Goal: Task Accomplishment & Management: Manage account settings

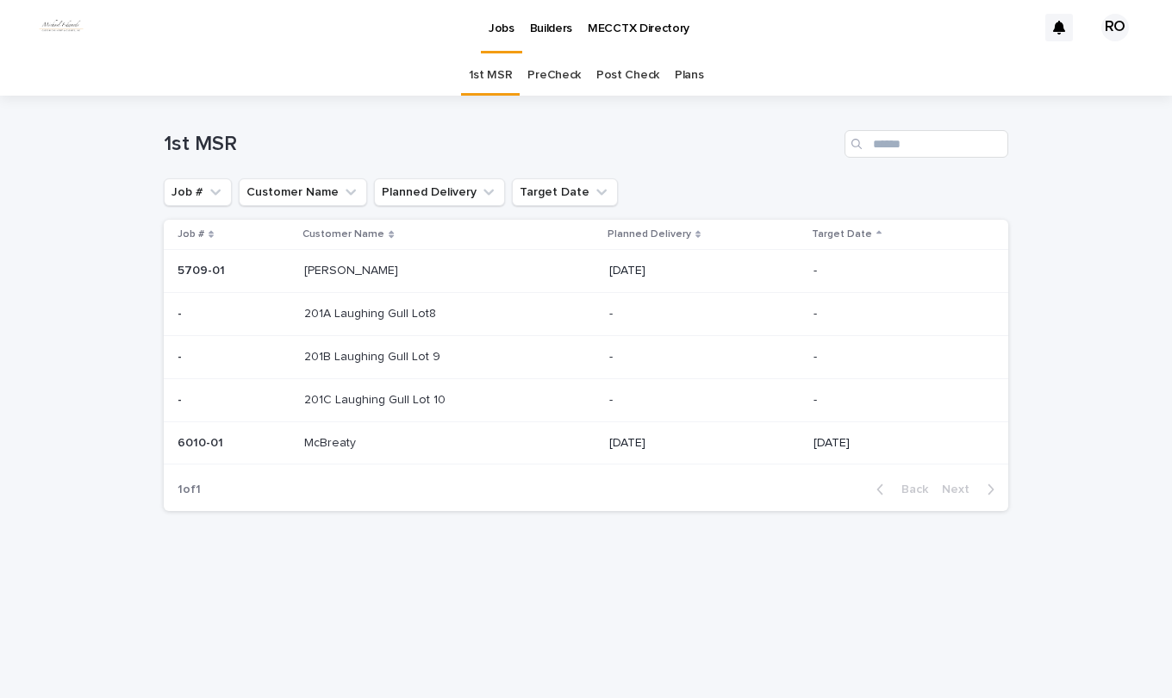
click at [563, 77] on link "PreCheck" at bounding box center [554, 75] width 53 height 41
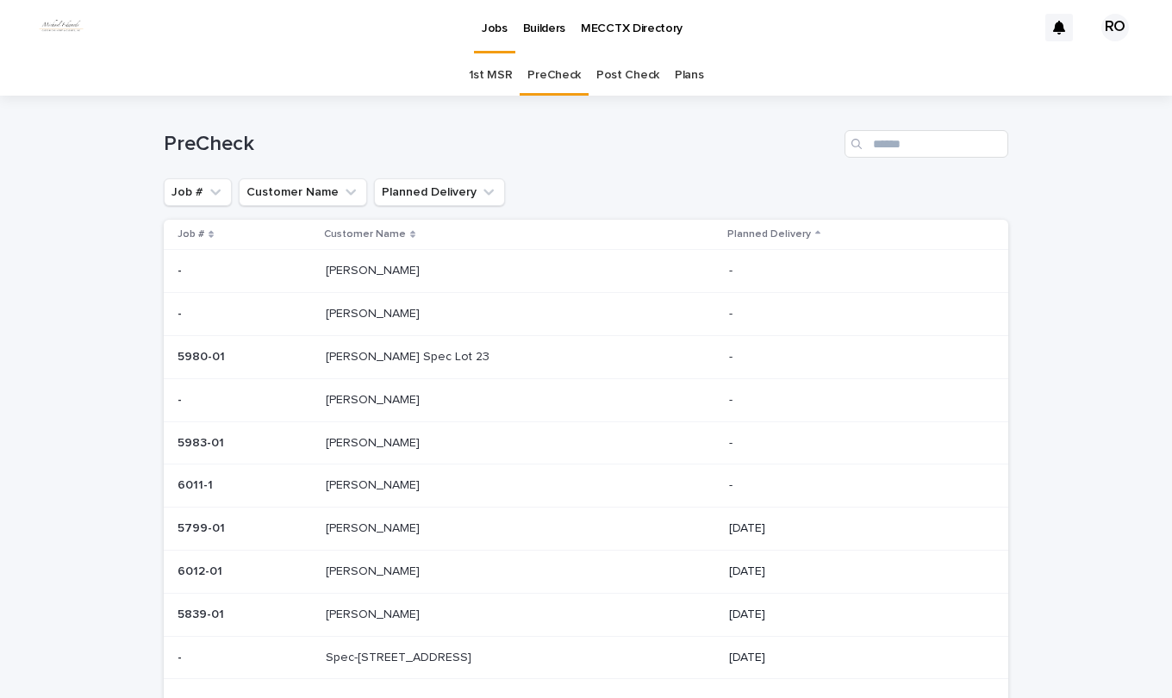
click at [349, 532] on p "[PERSON_NAME]" at bounding box center [374, 527] width 97 height 18
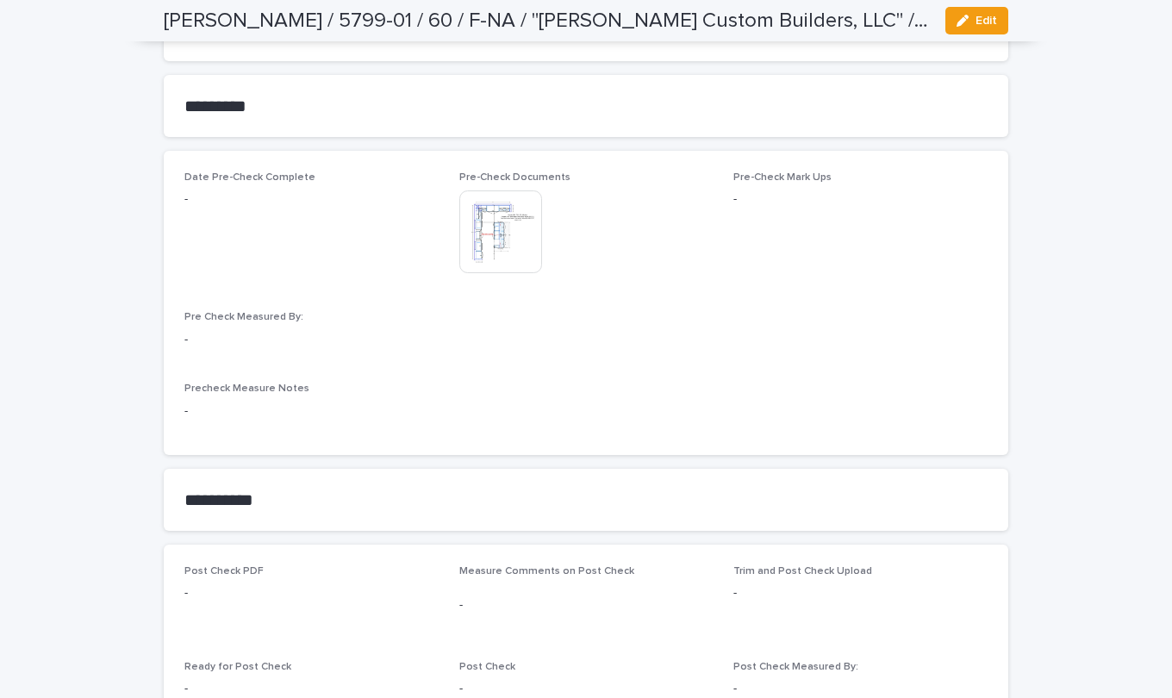
scroll to position [1465, 0]
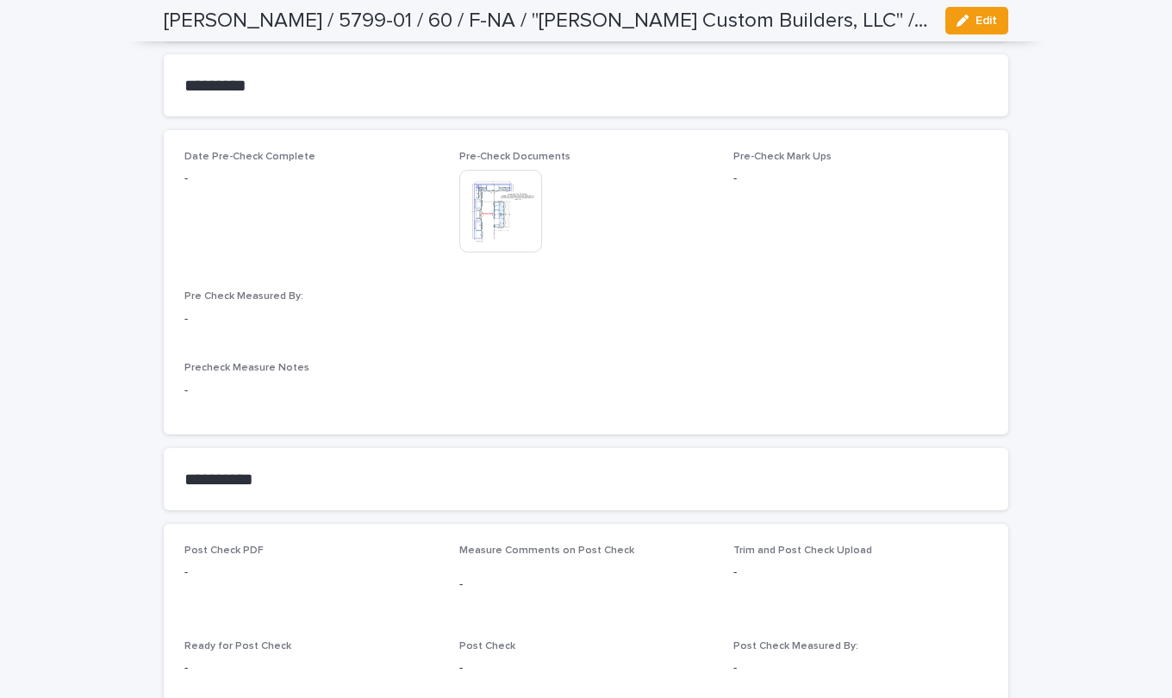
click at [978, 14] on button "Edit" at bounding box center [977, 21] width 63 height 28
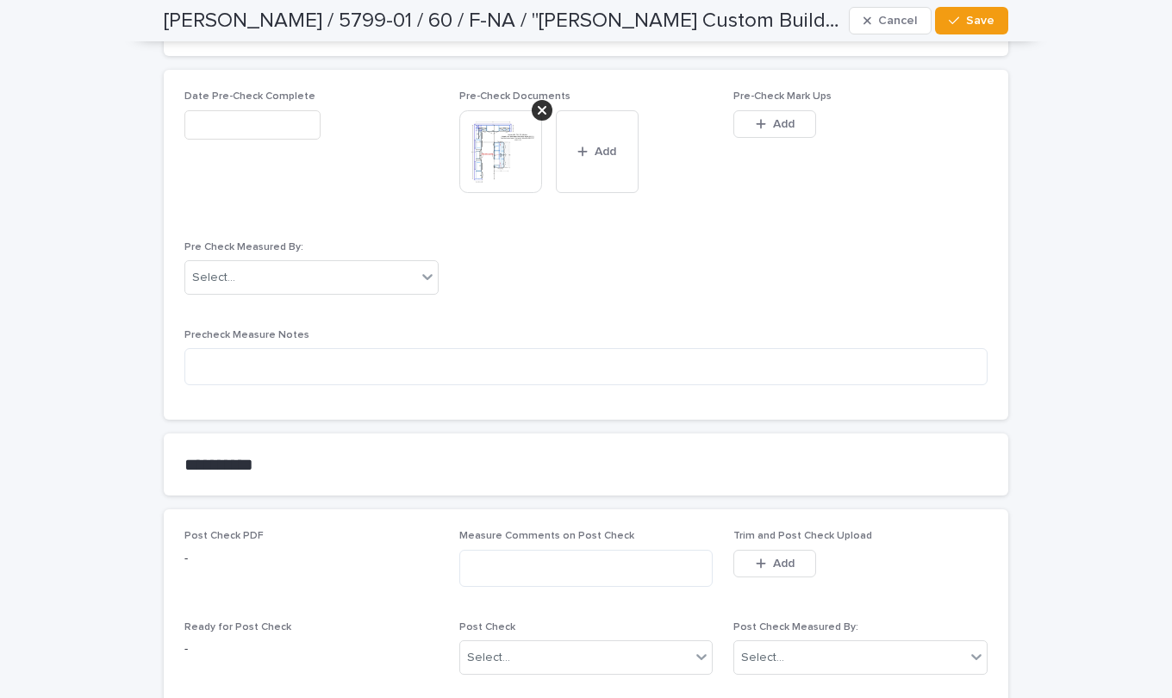
scroll to position [1552, 0]
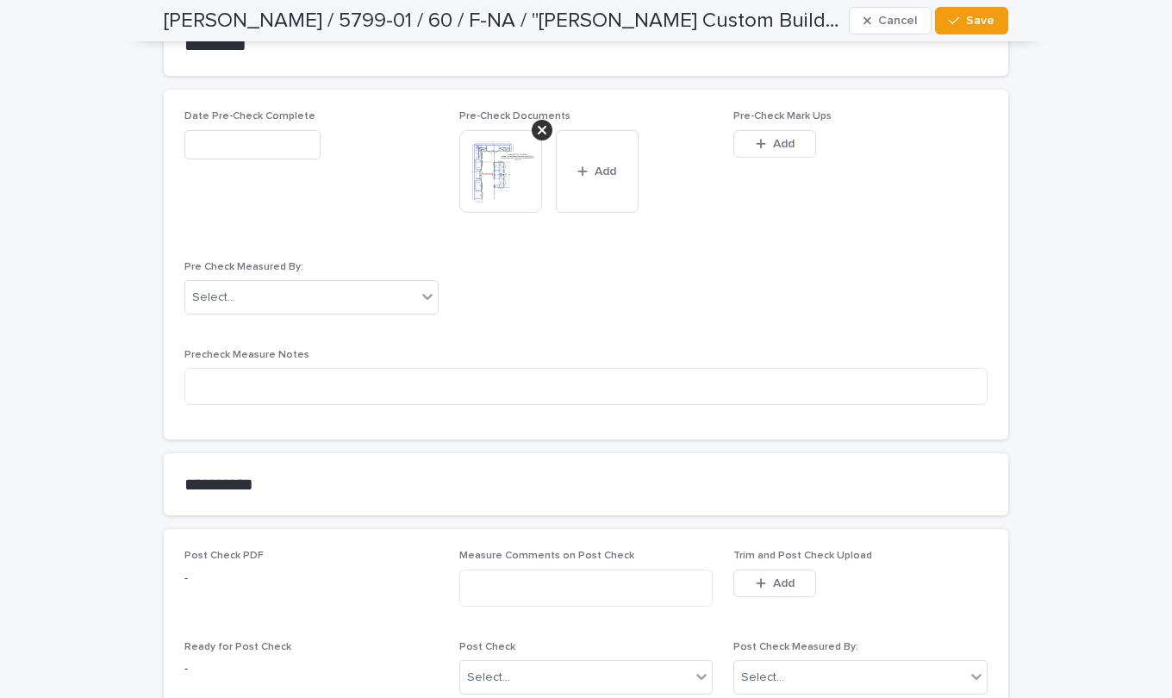
click at [778, 143] on span "Add" at bounding box center [784, 144] width 22 height 12
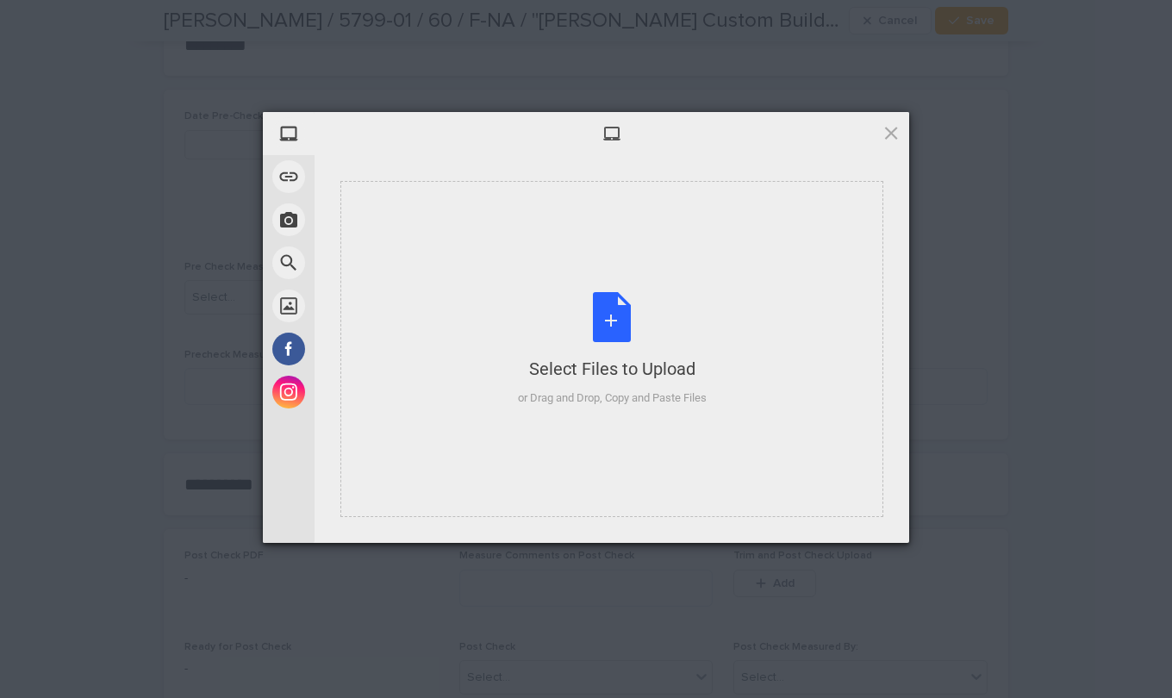
click at [628, 317] on div "Select Files to Upload or Drag and Drop, Copy and Paste Files" at bounding box center [612, 349] width 189 height 115
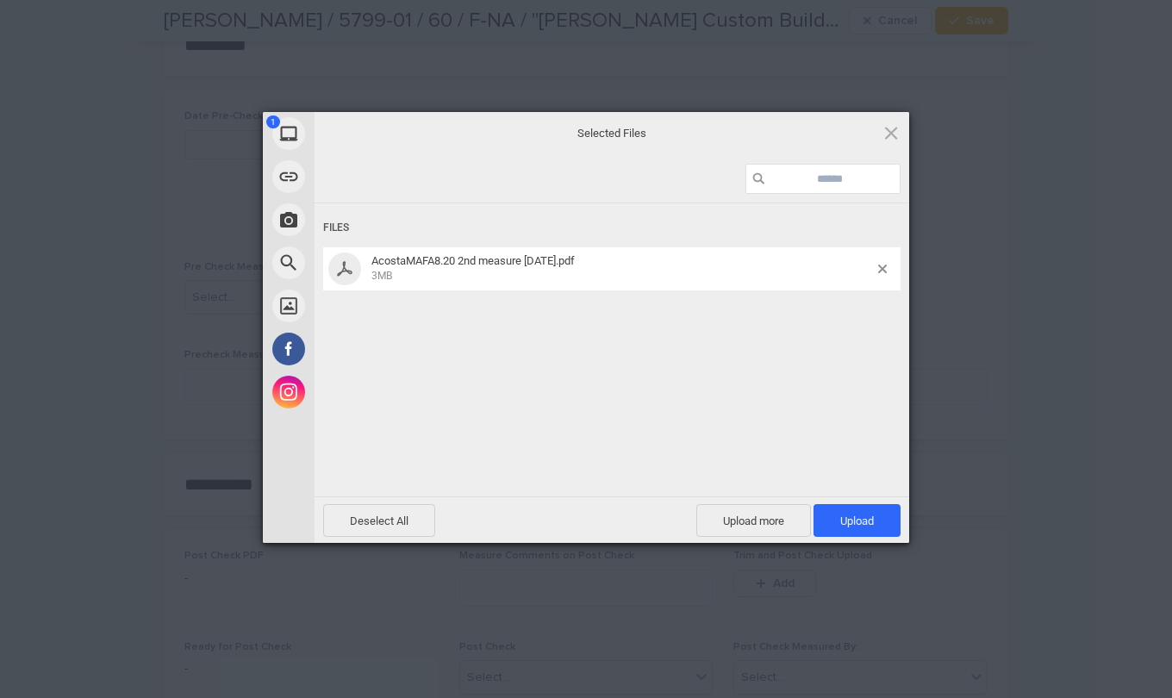
click at [841, 522] on span "Upload 1" at bounding box center [857, 521] width 34 height 13
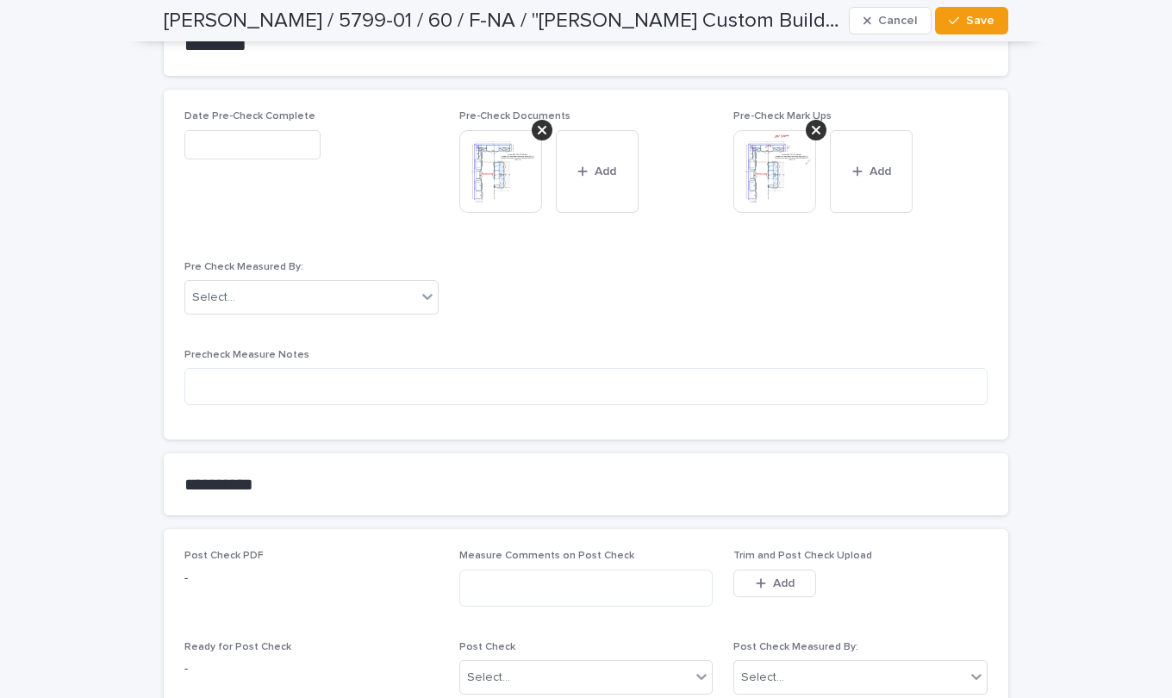
click at [871, 185] on button "Add" at bounding box center [871, 171] width 83 height 83
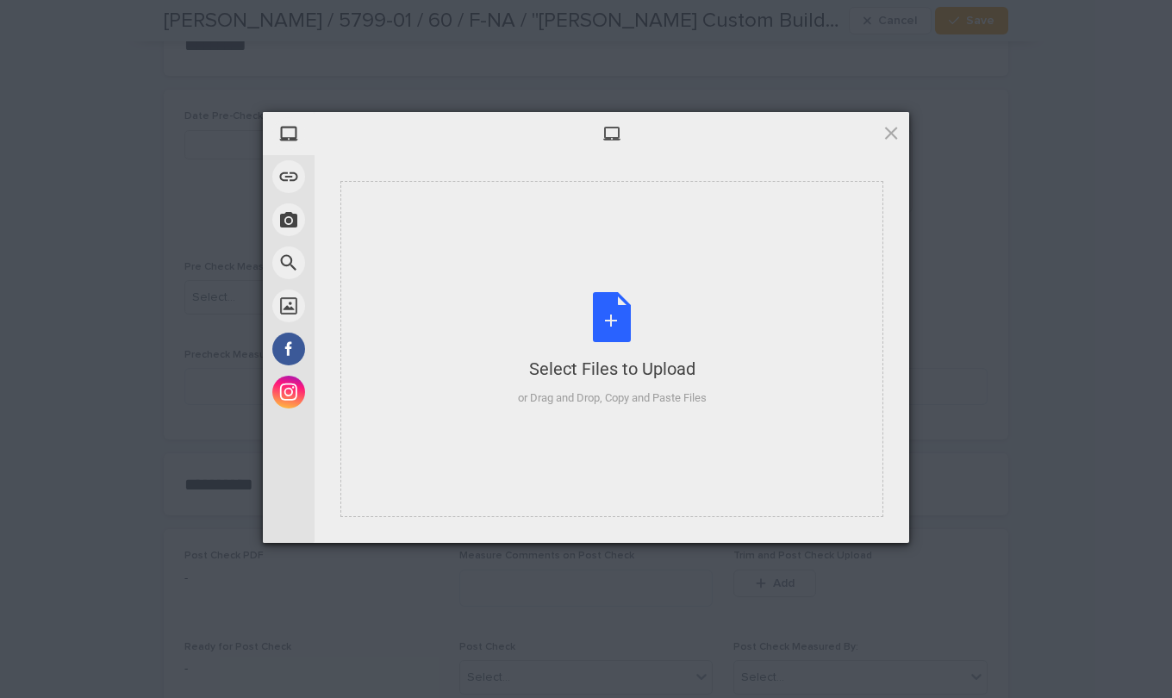
click at [611, 317] on div "Select Files to Upload or Drag and Drop, Copy and Paste Files" at bounding box center [612, 349] width 189 height 115
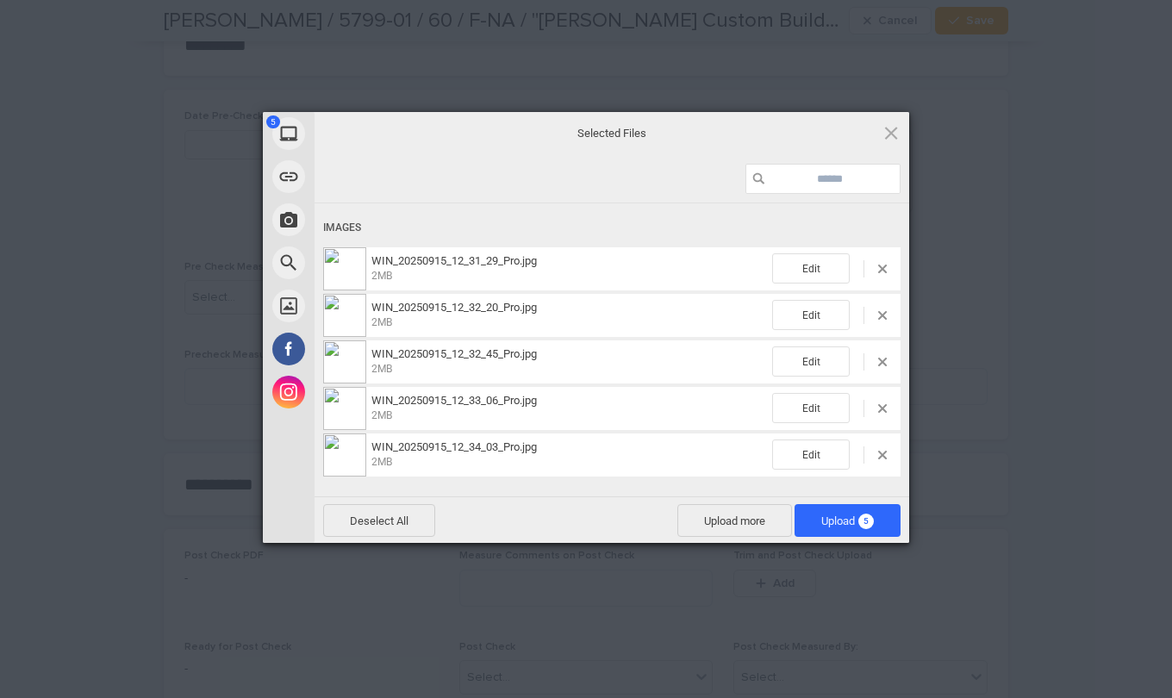
click at [846, 519] on span "Upload 5" at bounding box center [847, 521] width 53 height 13
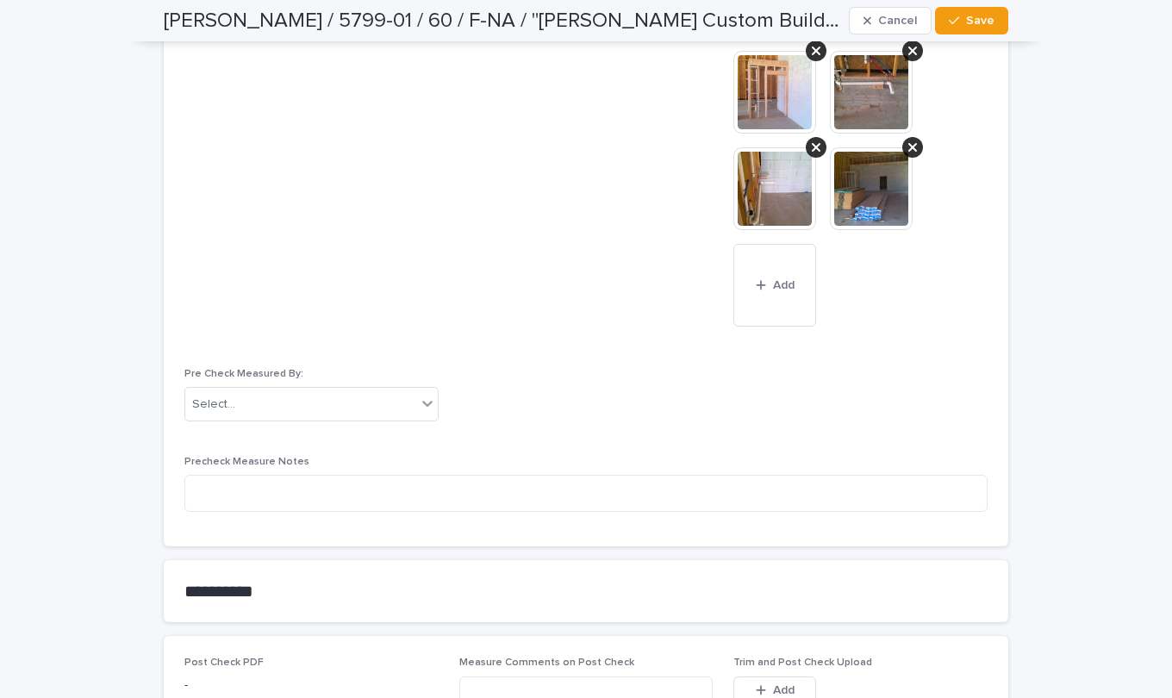
scroll to position [1983, 0]
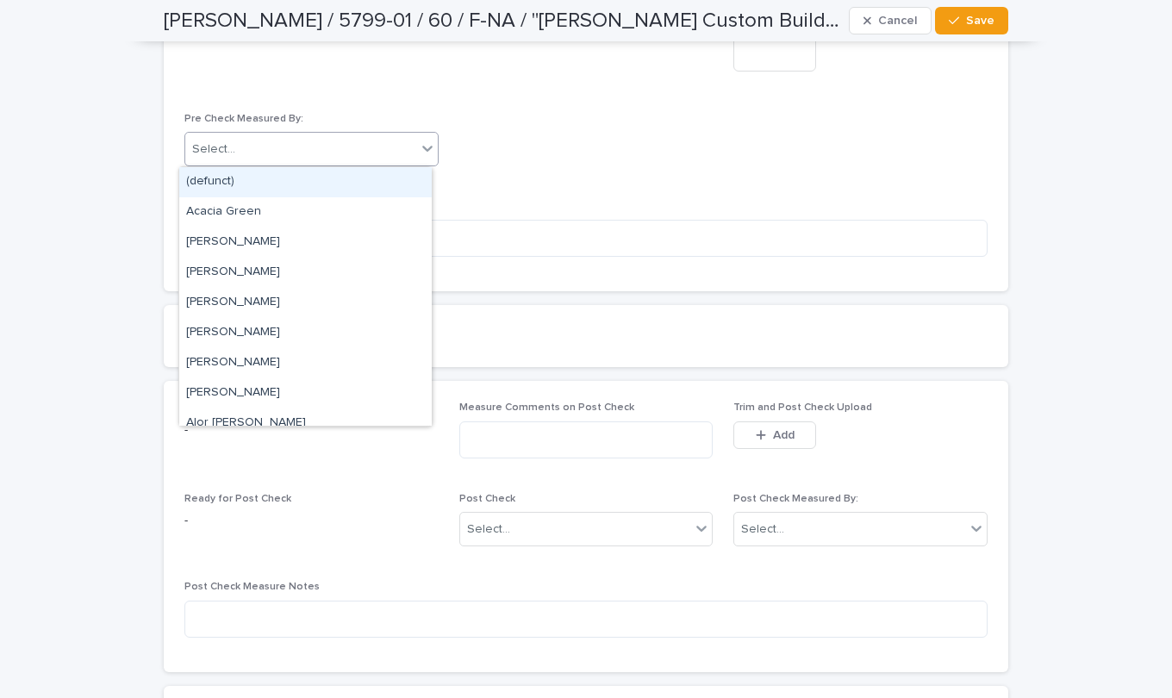
click at [419, 150] on icon at bounding box center [427, 148] width 17 height 17
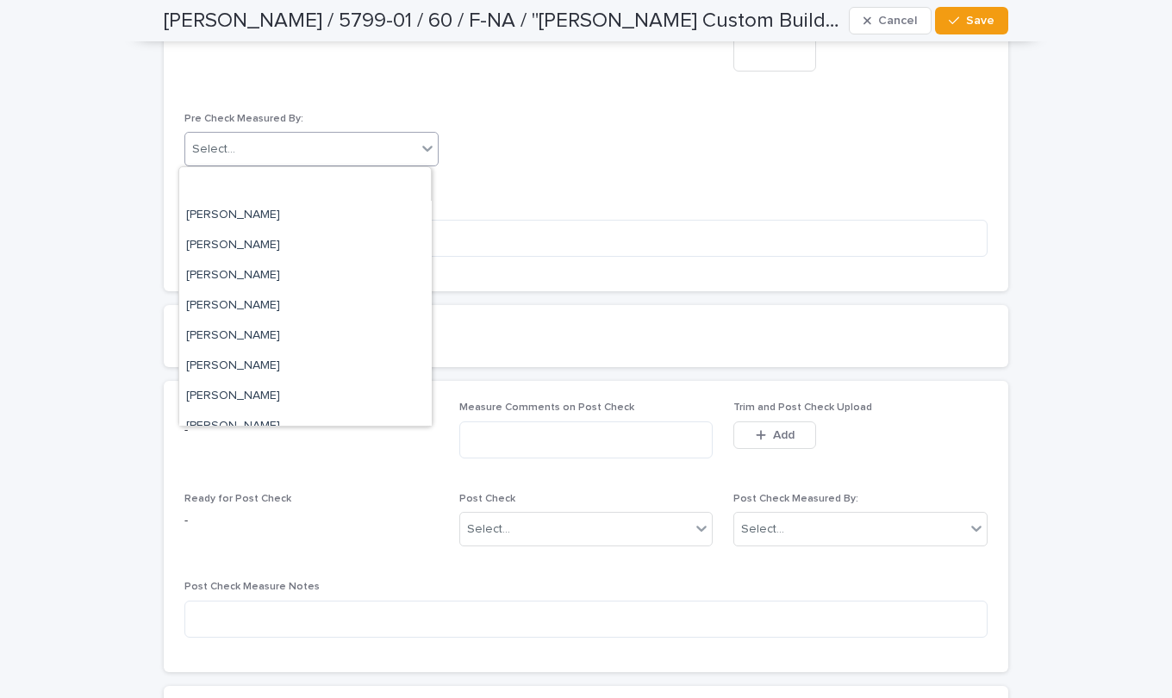
scroll to position [3730, 0]
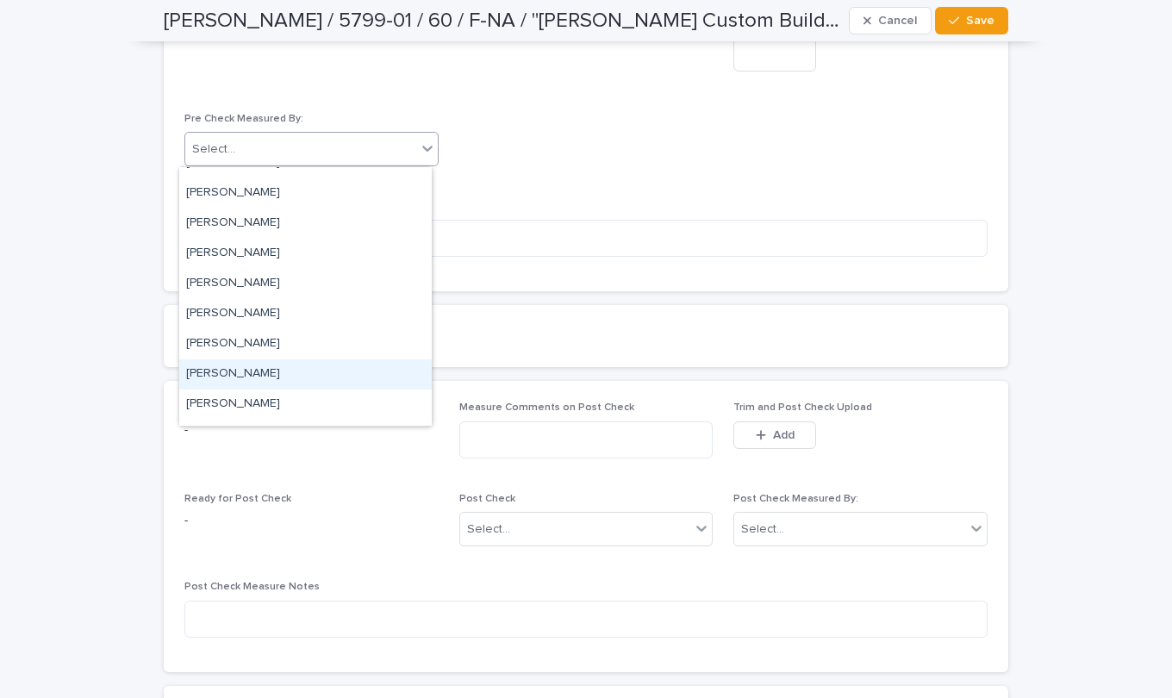
click at [286, 378] on div "[PERSON_NAME]" at bounding box center [305, 374] width 253 height 30
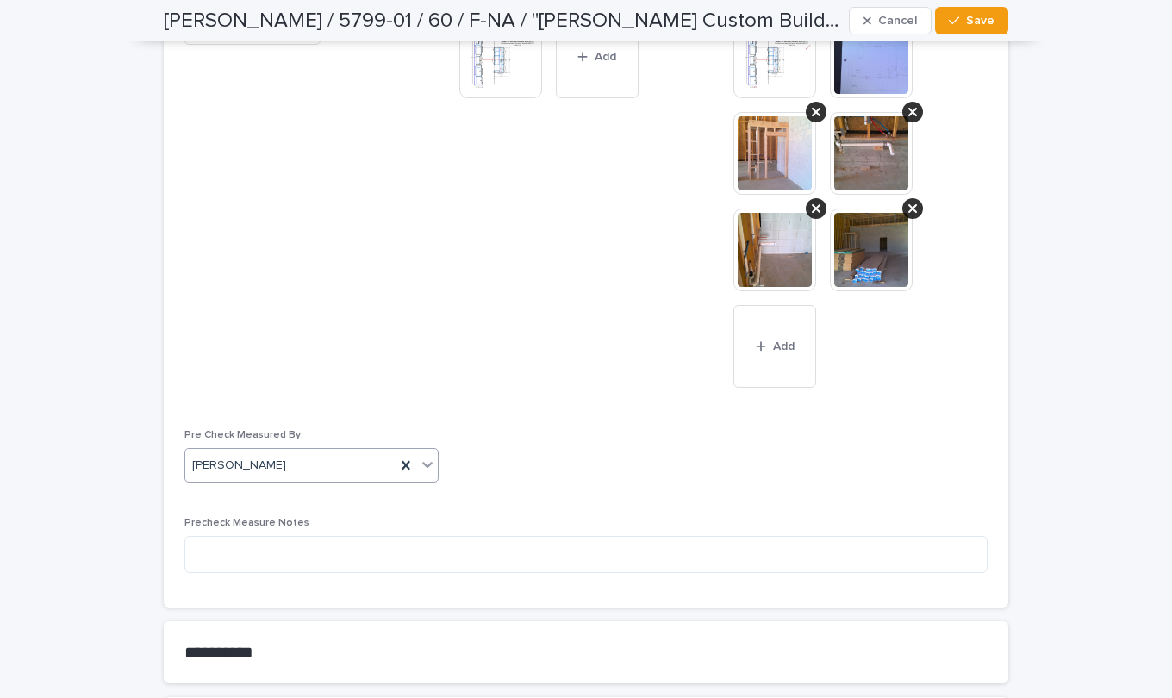
scroll to position [1638, 0]
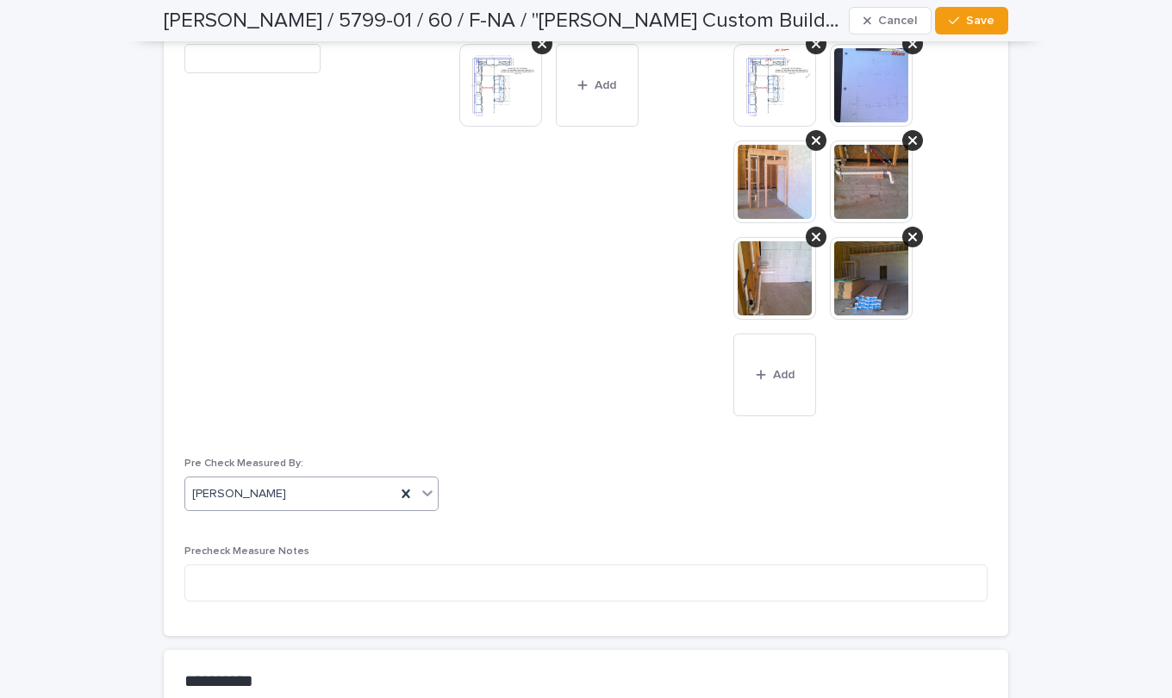
click at [272, 58] on input "text" at bounding box center [252, 59] width 136 height 30
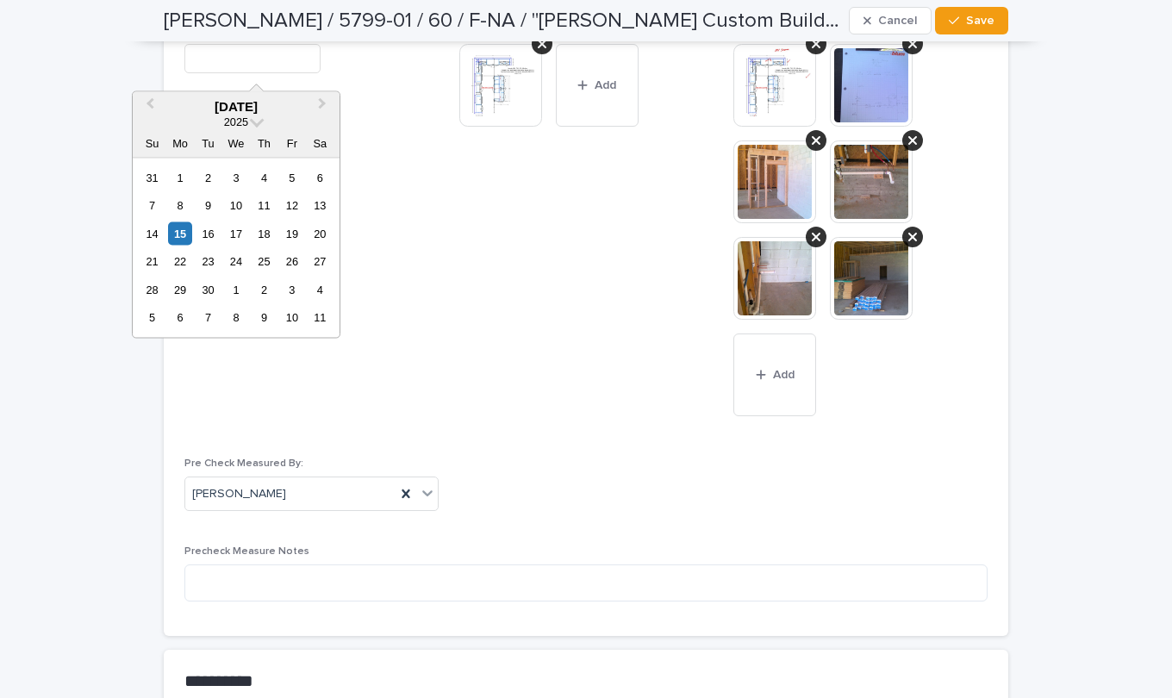
click at [180, 232] on div "15" at bounding box center [179, 233] width 23 height 23
type input "**********"
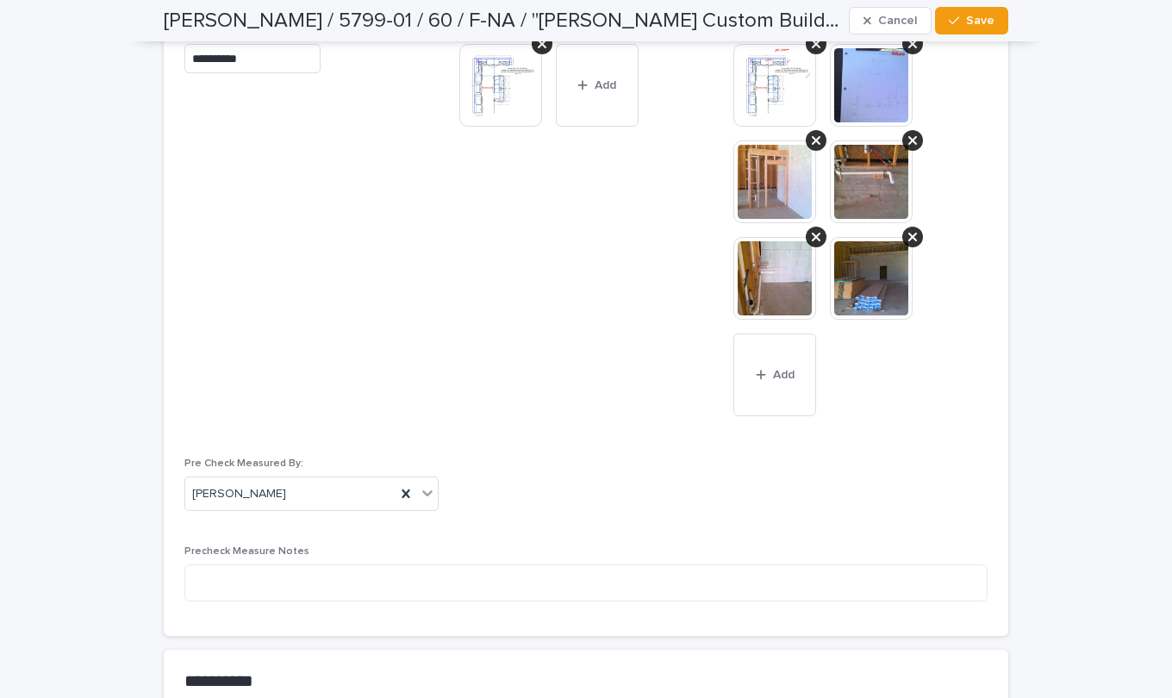
click at [972, 22] on span "Save" at bounding box center [980, 21] width 28 height 12
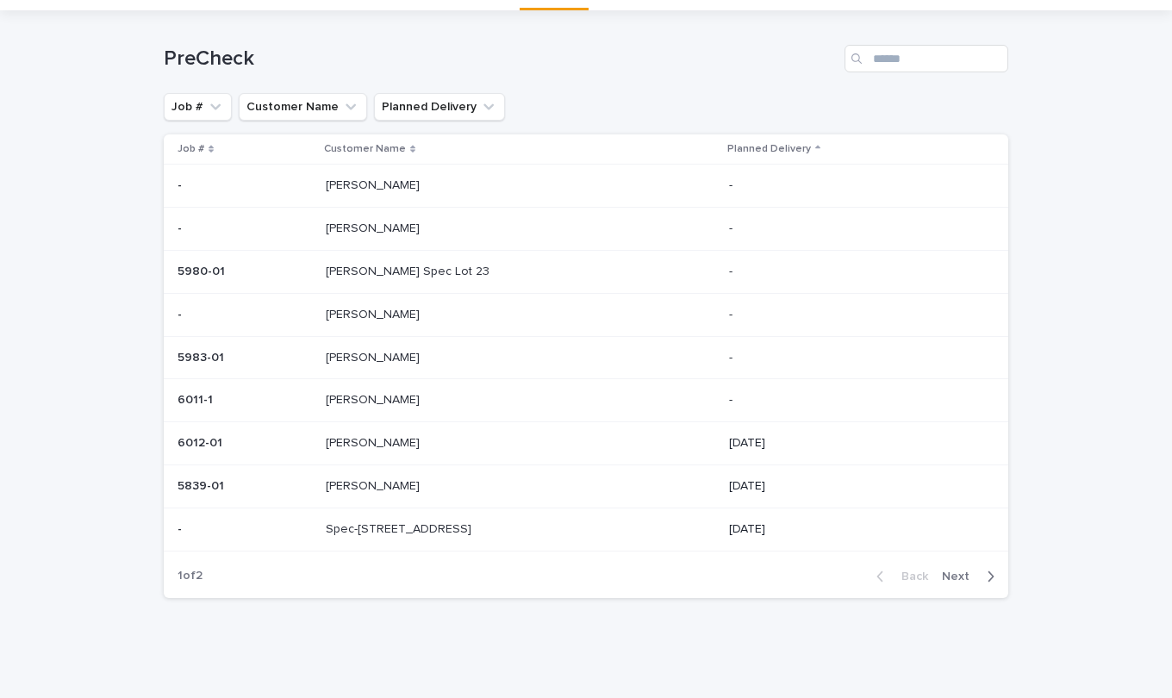
scroll to position [55, 0]
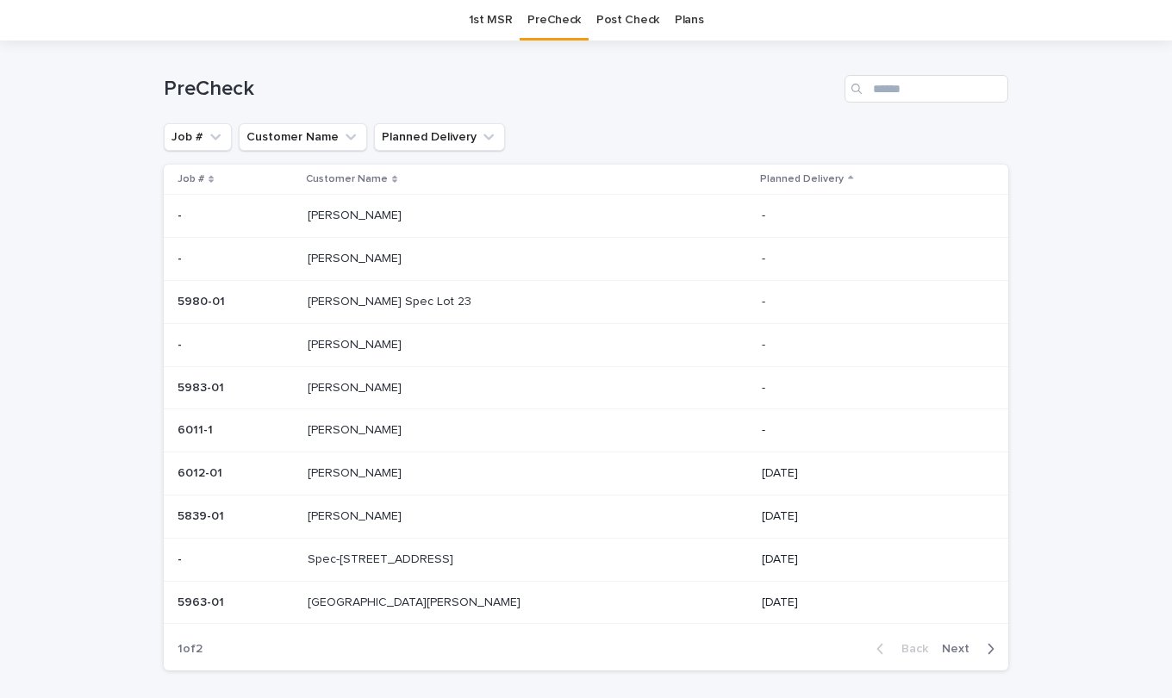
click at [342, 397] on div "[PERSON_NAME] [PERSON_NAME]" at bounding box center [528, 388] width 441 height 28
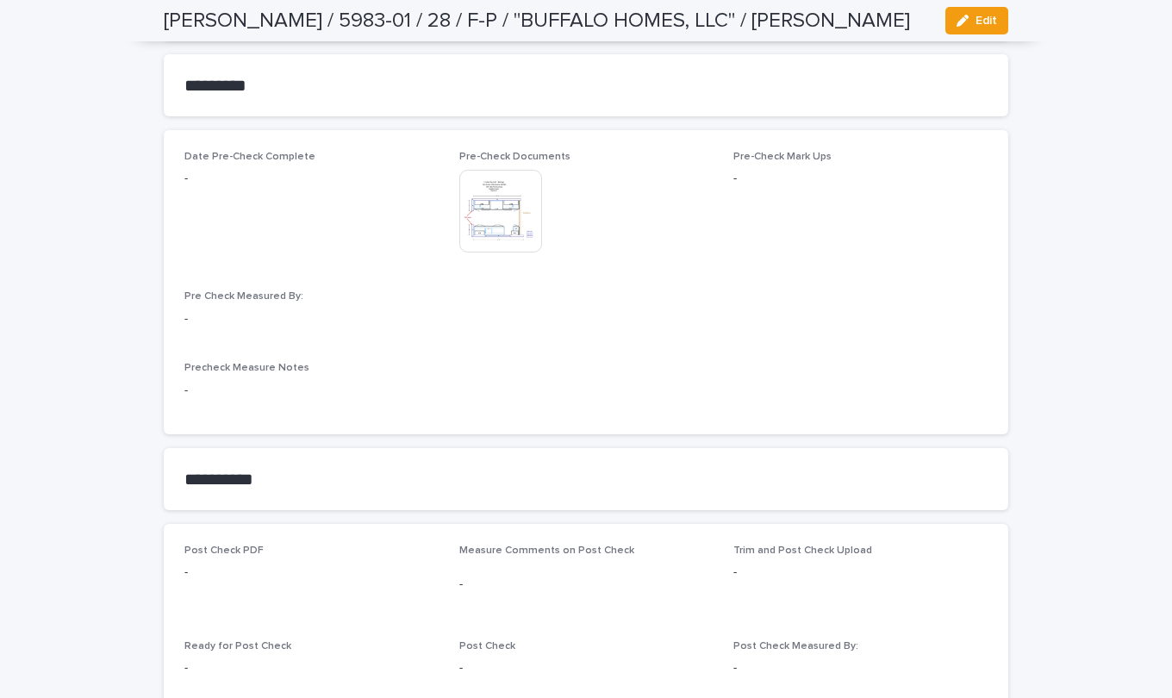
scroll to position [1810, 0]
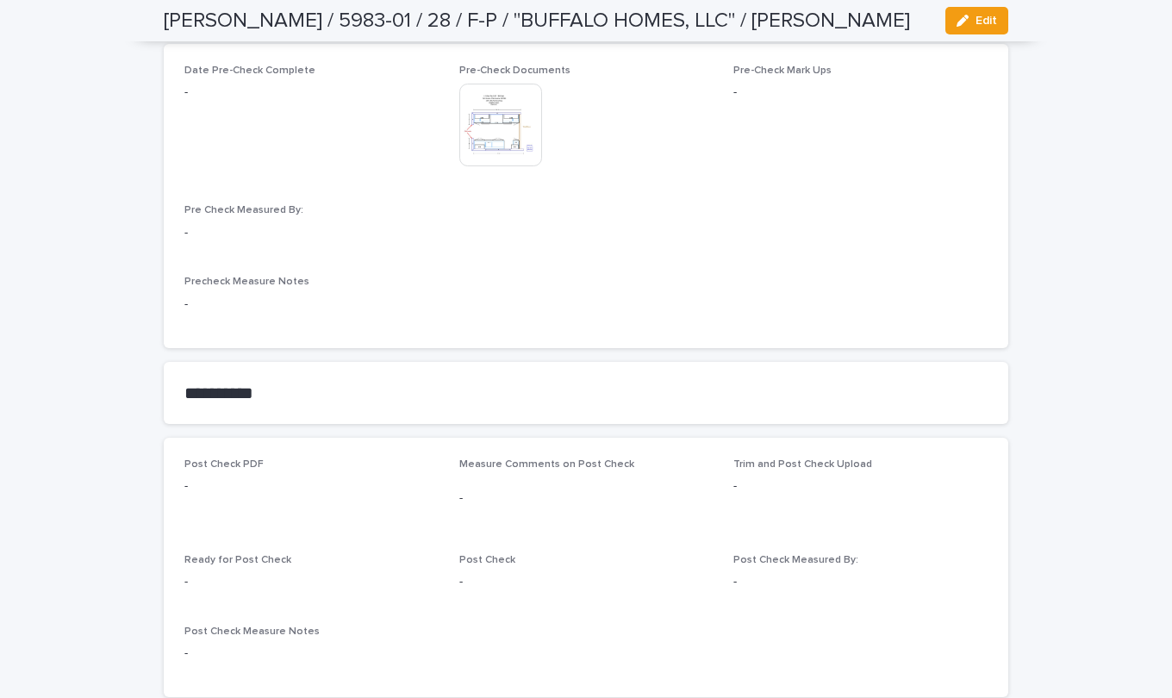
click at [961, 19] on icon "button" at bounding box center [963, 21] width 12 height 12
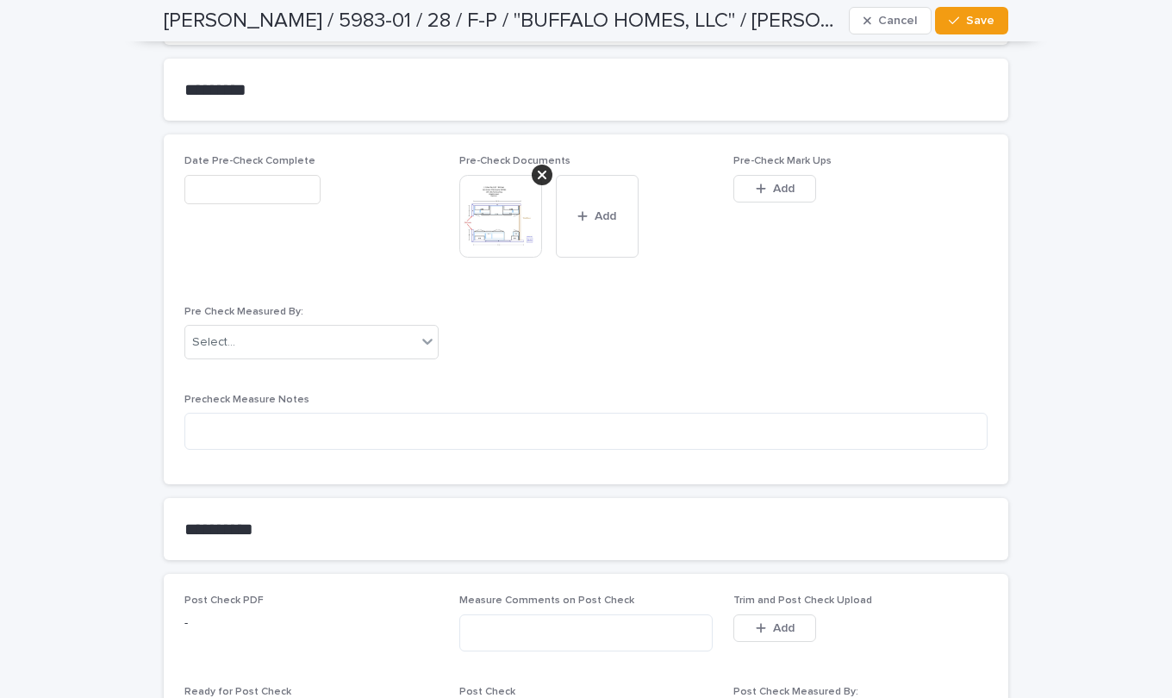
scroll to position [1896, 0]
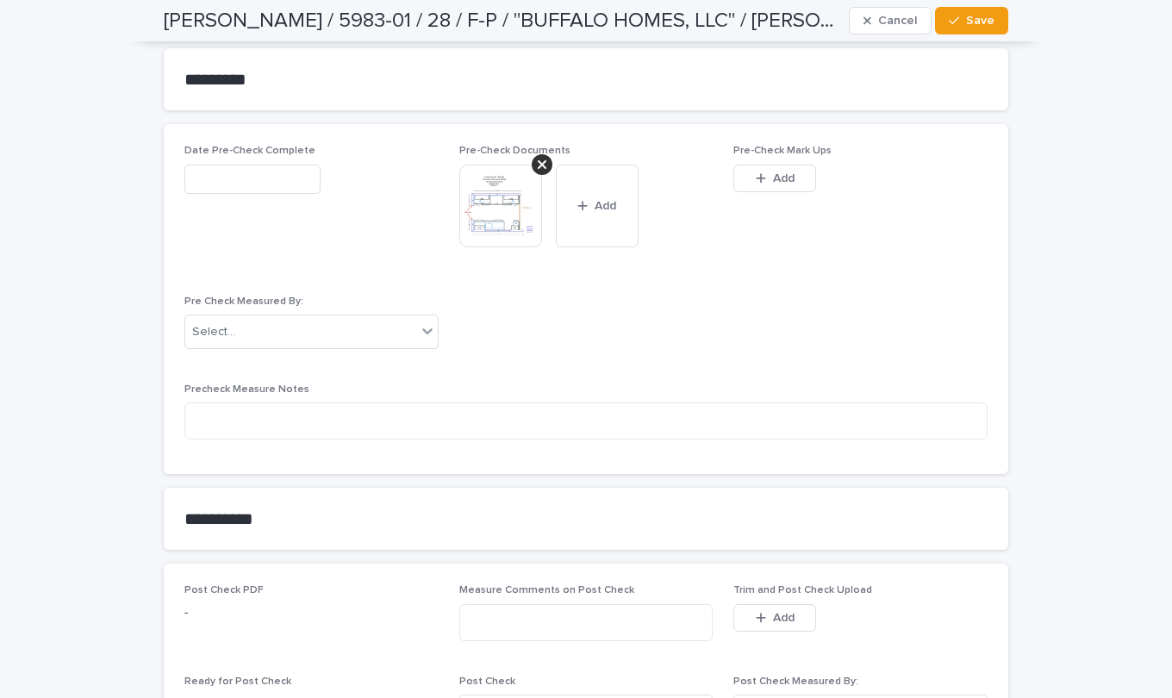
click at [765, 176] on div "button" at bounding box center [764, 178] width 17 height 12
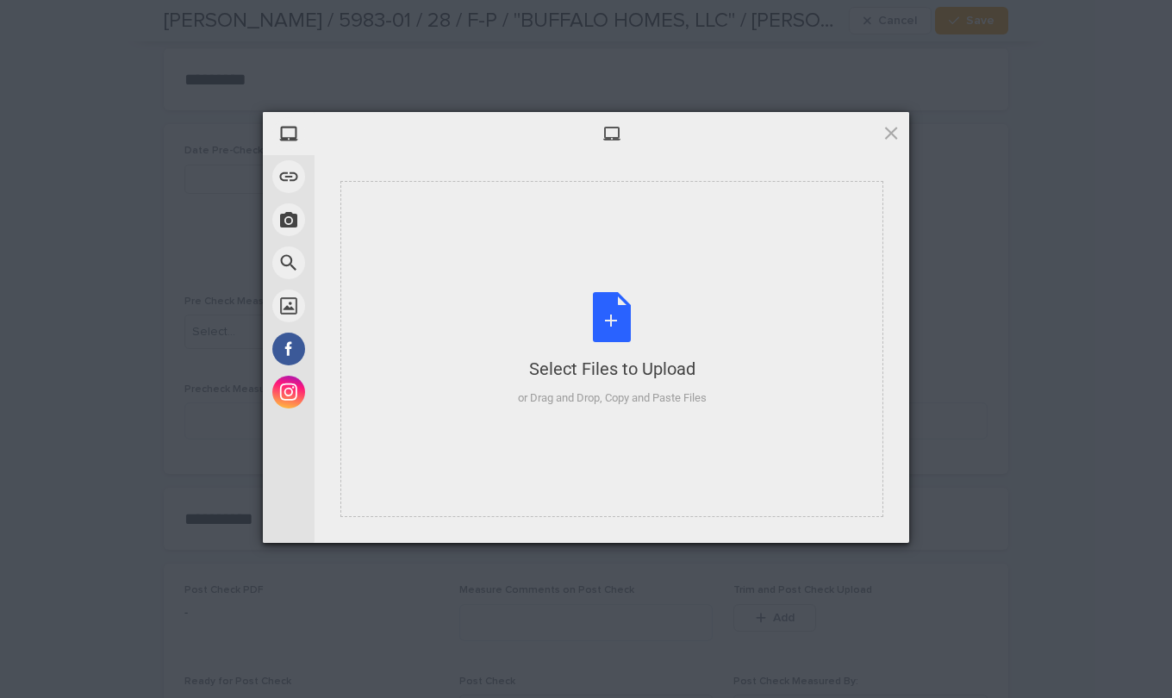
click at [616, 317] on div "Select Files to Upload or Drag and Drop, Copy and Paste Files" at bounding box center [612, 349] width 189 height 115
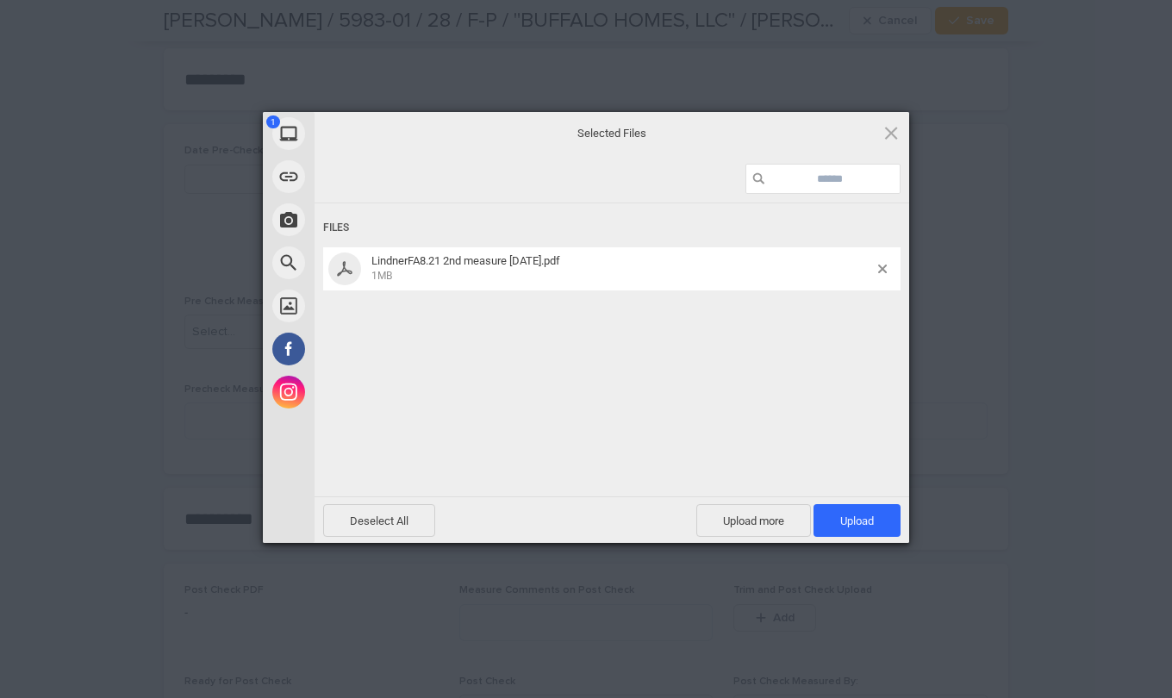
click at [828, 512] on span "Upload 1" at bounding box center [857, 520] width 87 height 33
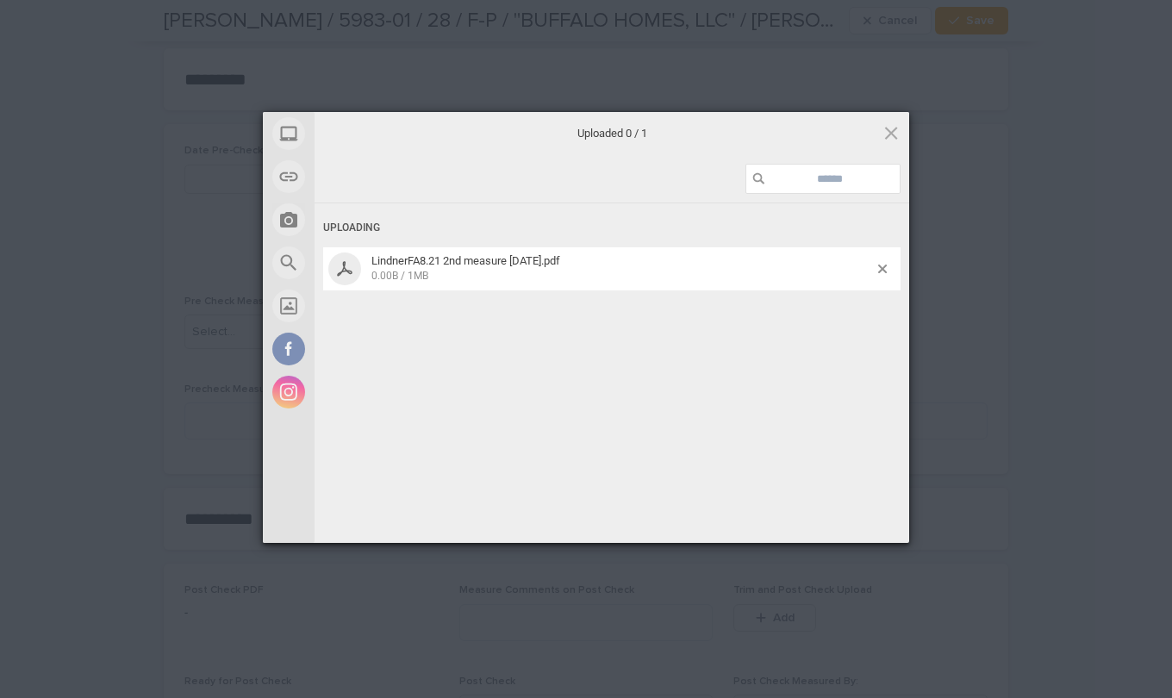
click at [828, 512] on div "Uploaded 0 / 1 Uploading LindnerFA8.21 2nd measure [DATE].pdf 0.00B / 1MB Desel…" at bounding box center [612, 327] width 595 height 431
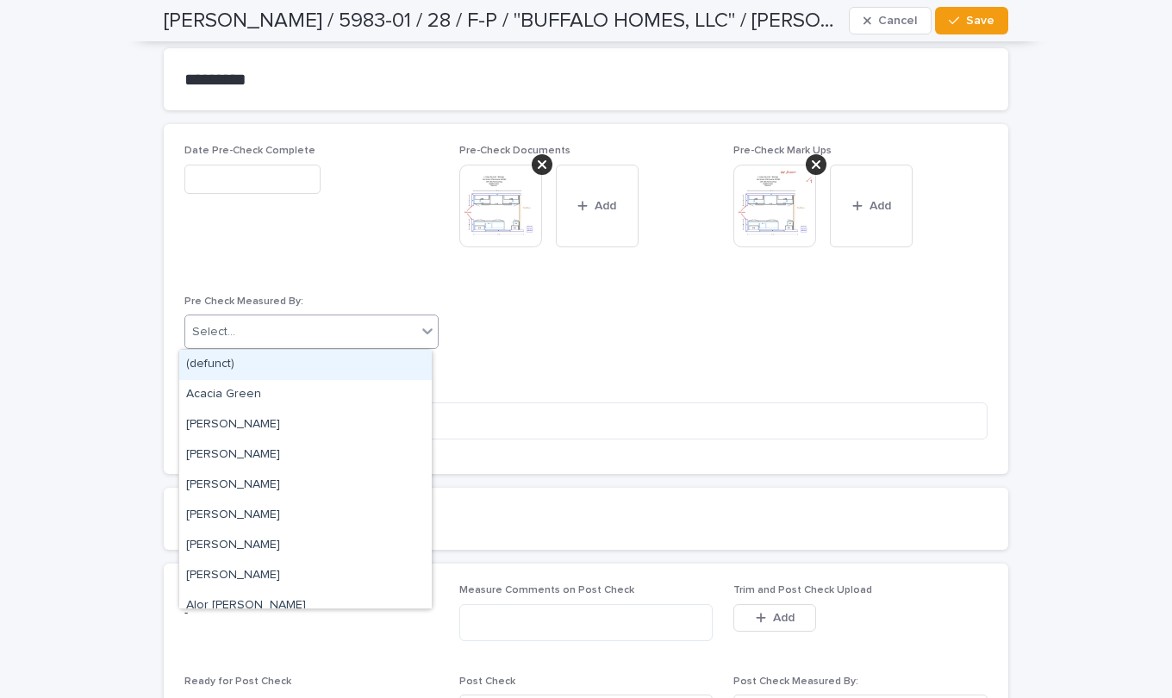
click at [422, 330] on icon at bounding box center [427, 330] width 17 height 17
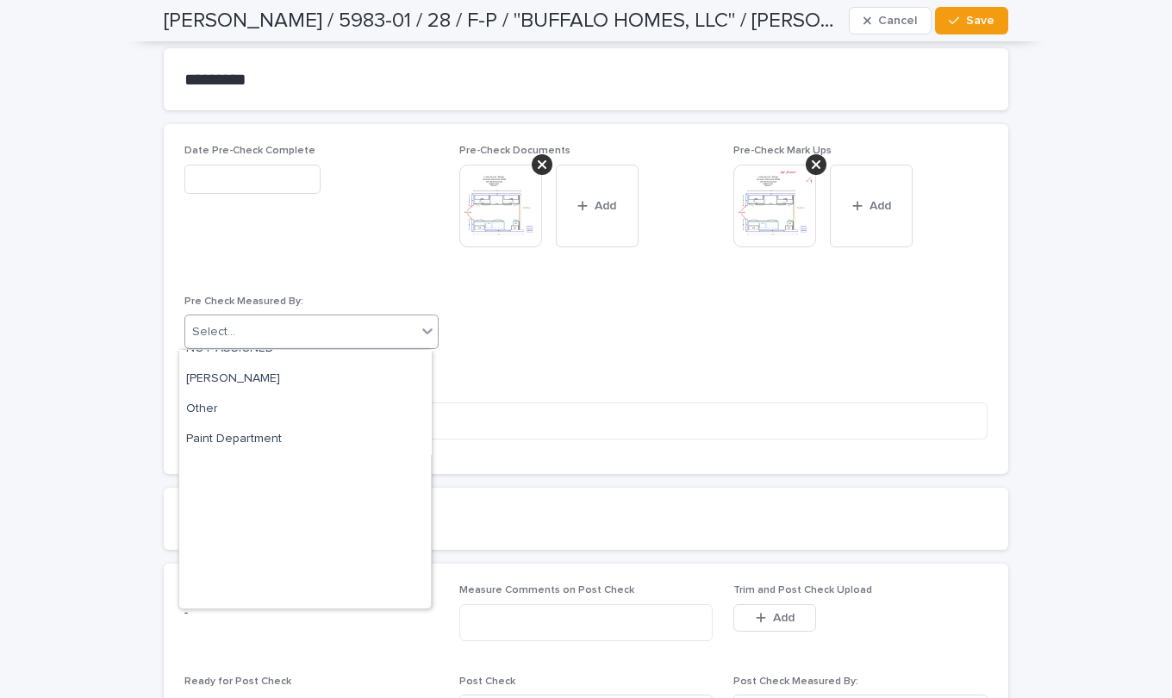
scroll to position [3848, 0]
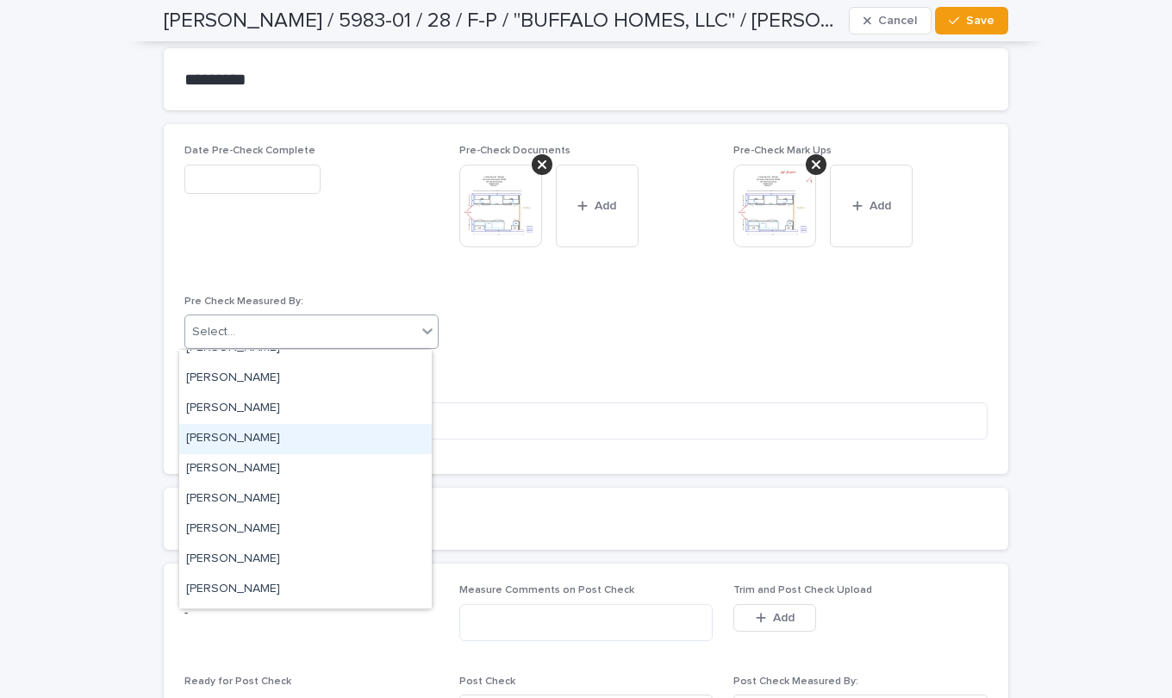
click at [245, 442] on div "[PERSON_NAME]" at bounding box center [305, 439] width 253 height 30
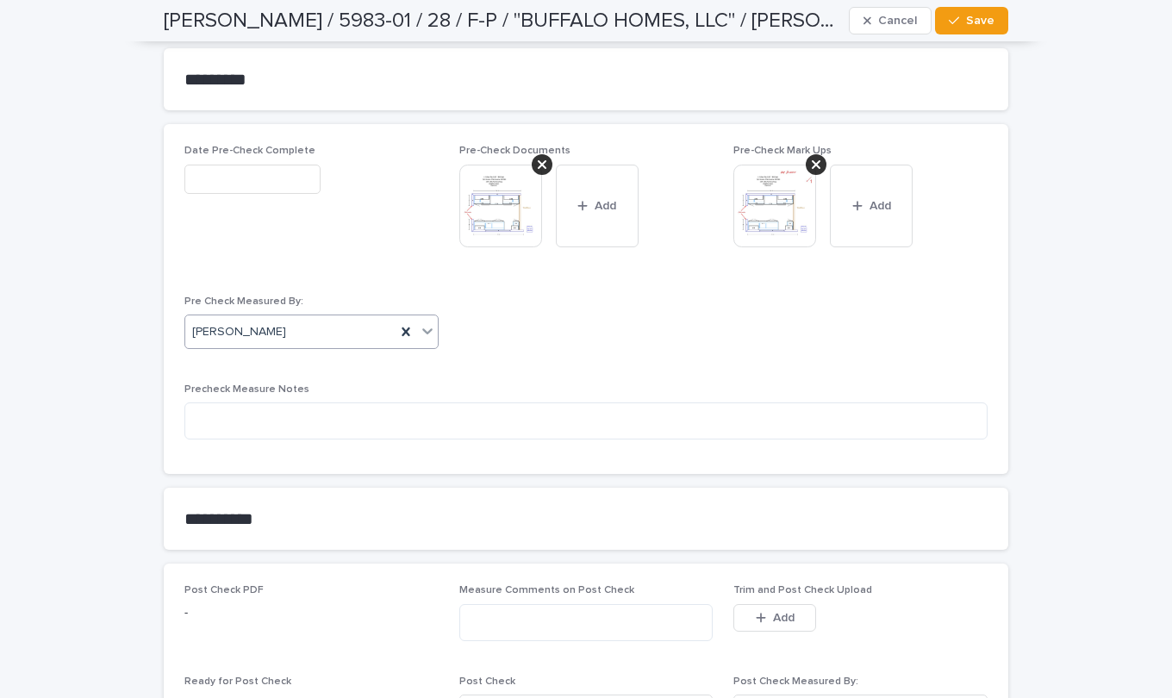
click at [236, 174] on input "text" at bounding box center [252, 180] width 136 height 30
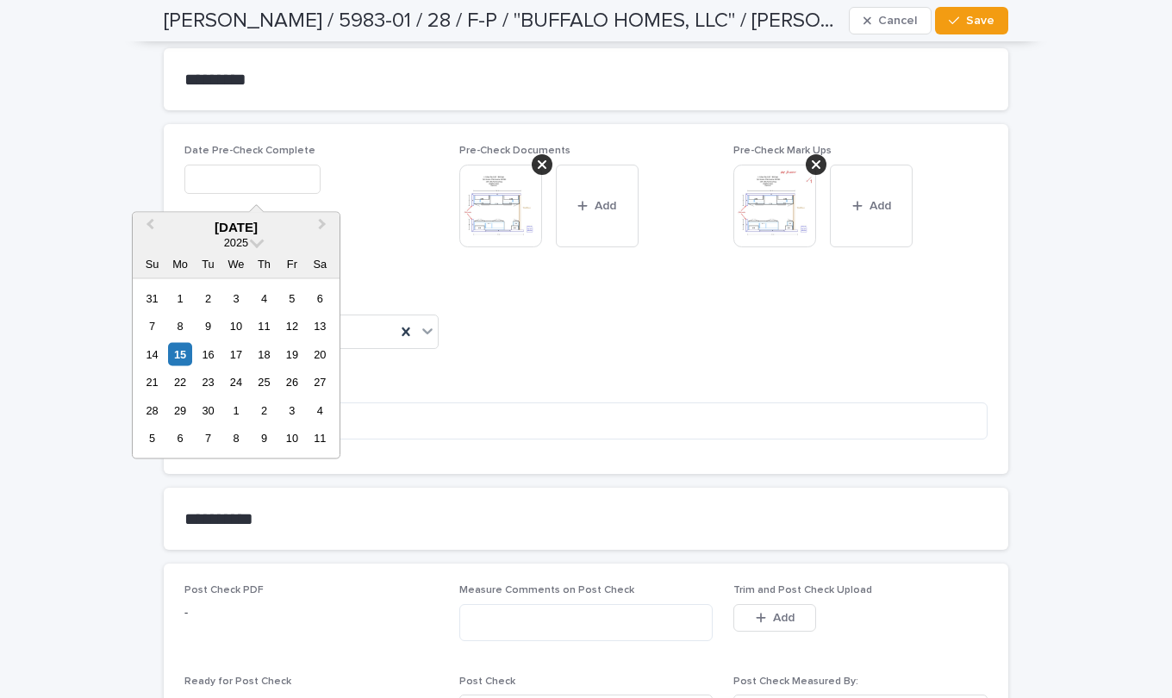
click at [175, 350] on div "15" at bounding box center [179, 353] width 23 height 23
type input "**********"
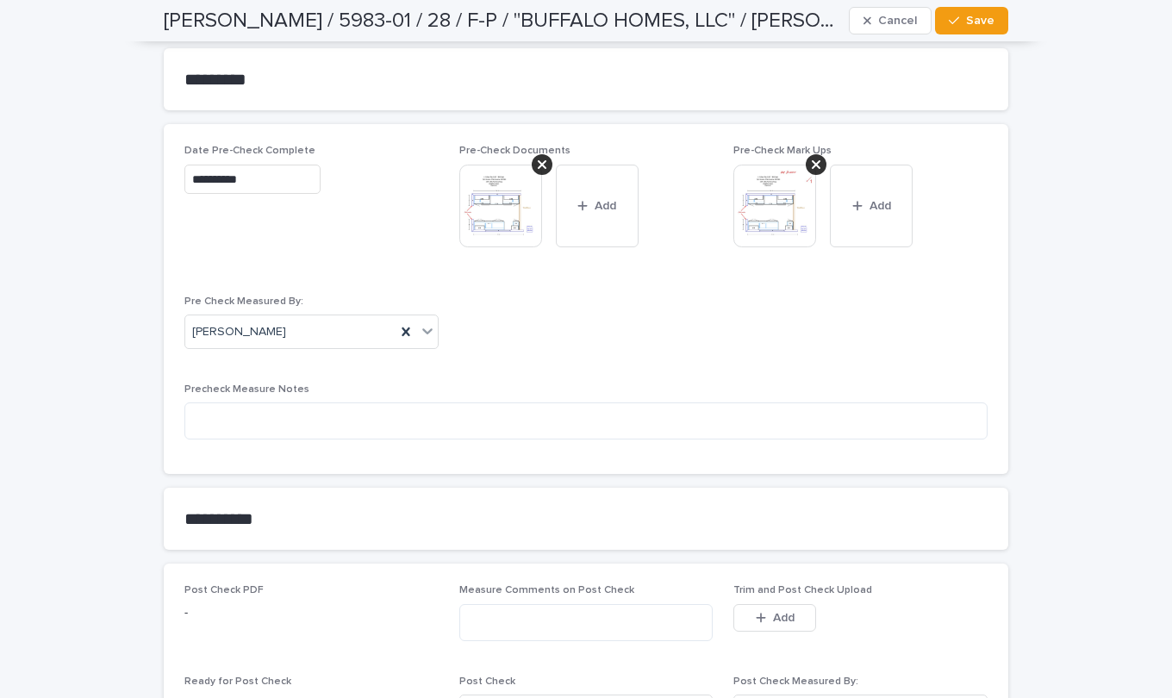
click at [956, 22] on div "button" at bounding box center [957, 21] width 17 height 12
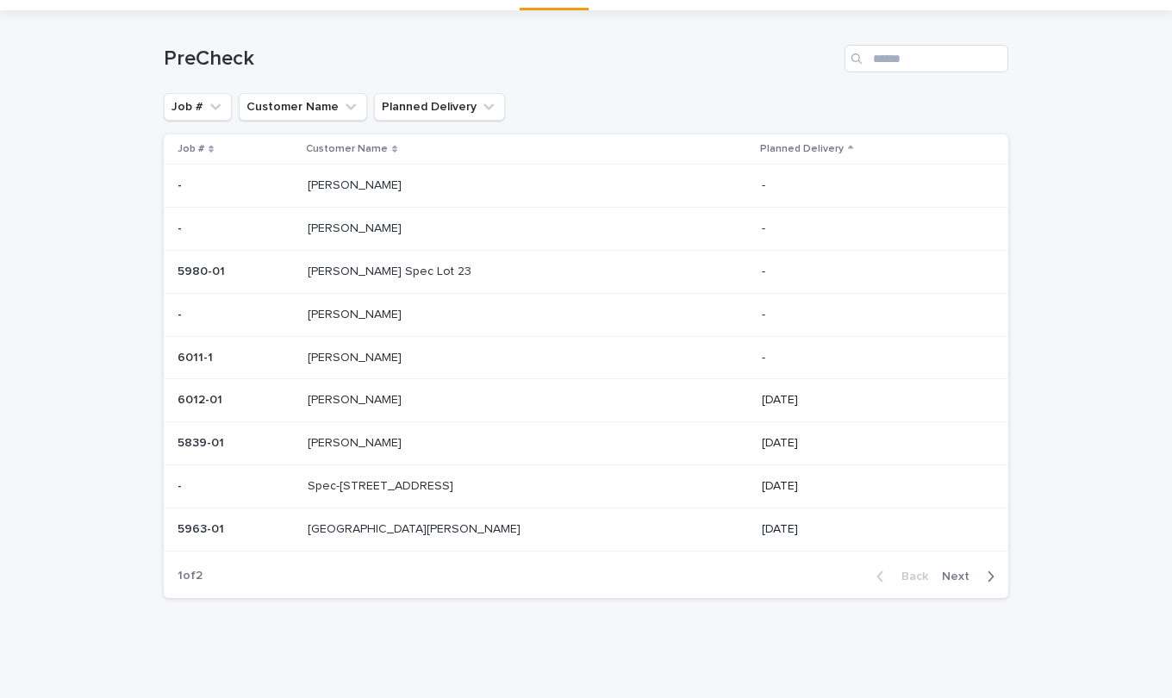
scroll to position [55, 0]
